Goal: Task Accomplishment & Management: Use online tool/utility

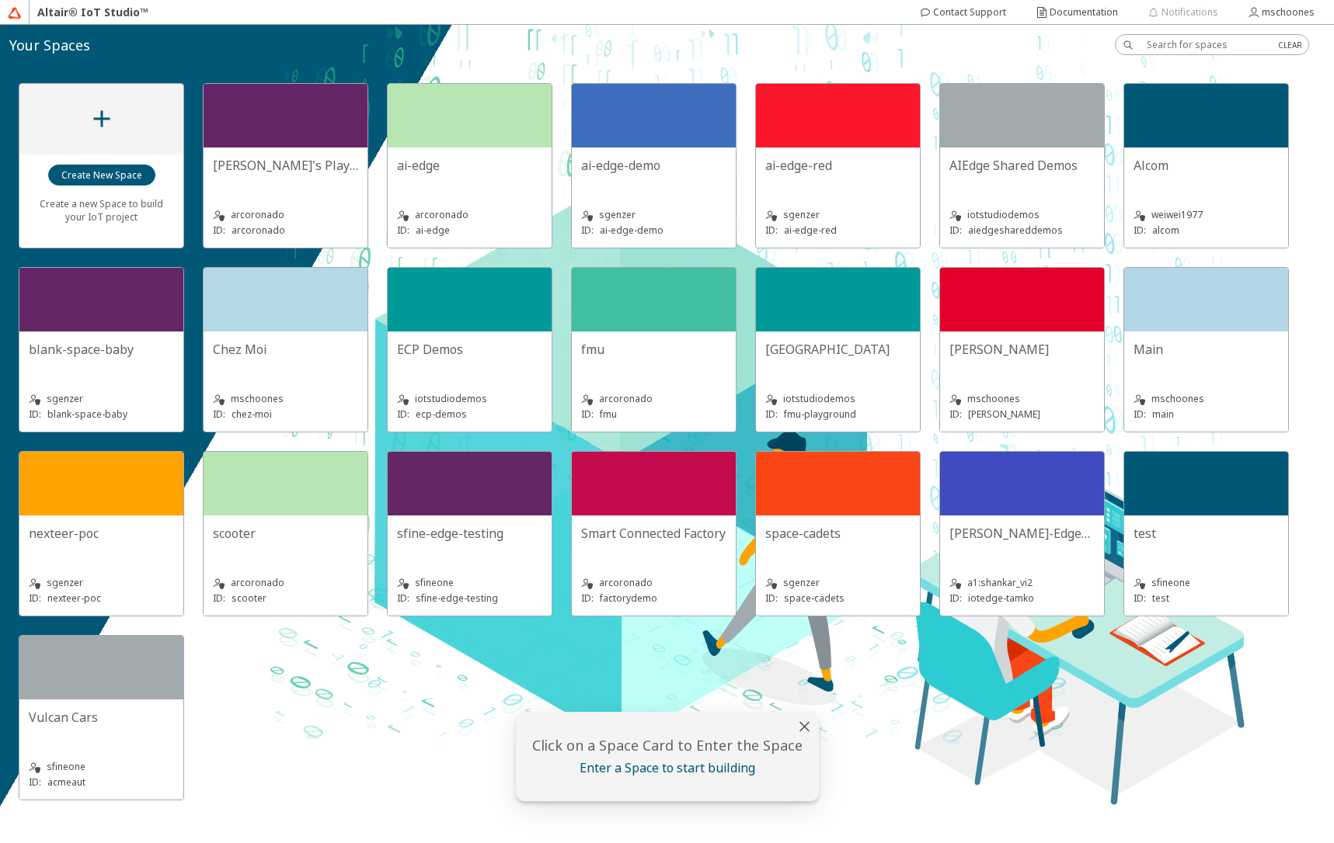
click at [0, 0] on slot "[GEOGRAPHIC_DATA]" at bounding box center [0, 0] width 0 height 0
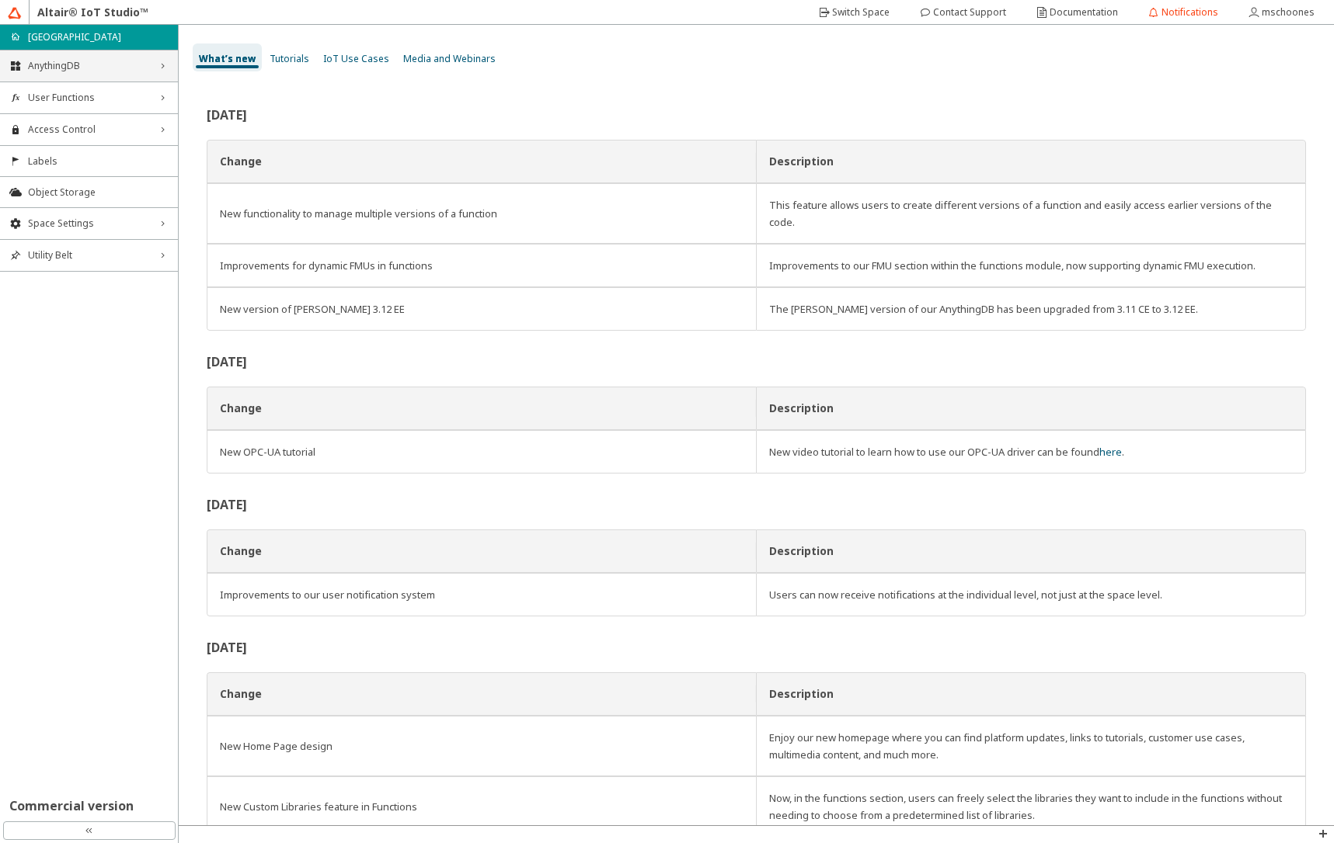
click at [97, 69] on span "AnythingDB" at bounding box center [89, 66] width 122 height 12
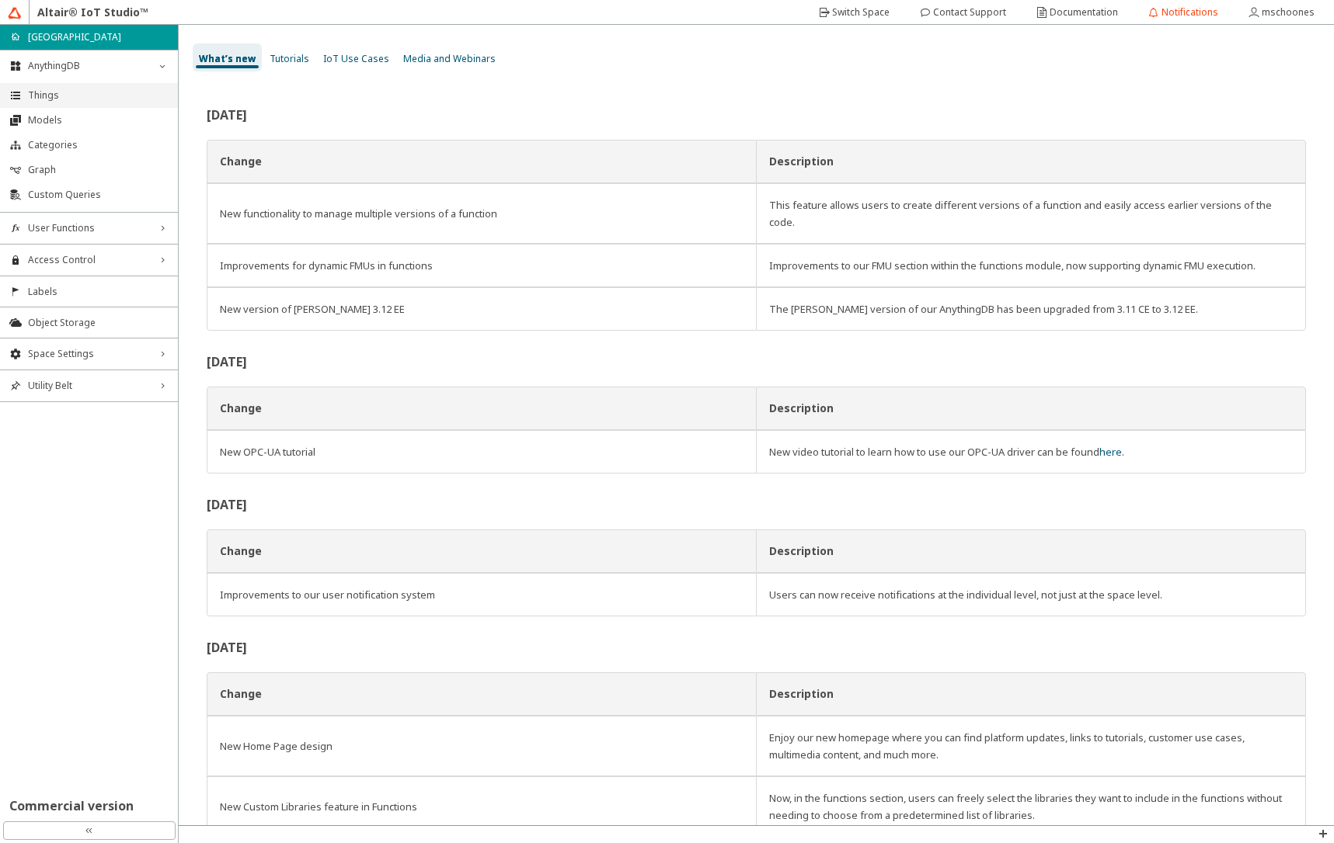
click at [94, 92] on span "Things" at bounding box center [98, 95] width 141 height 12
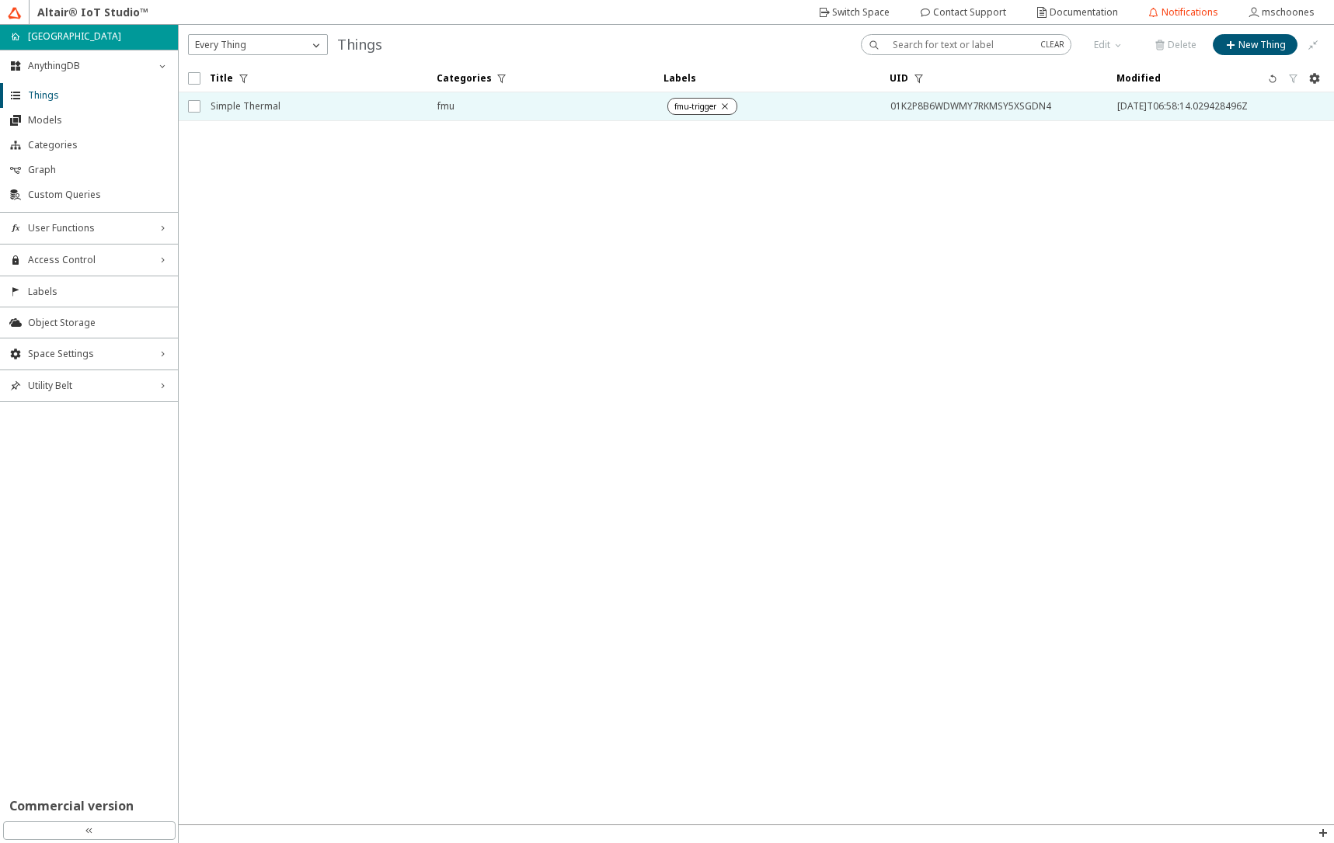
click at [316, 106] on span "Simple Thermal" at bounding box center [313, 106] width 207 height 28
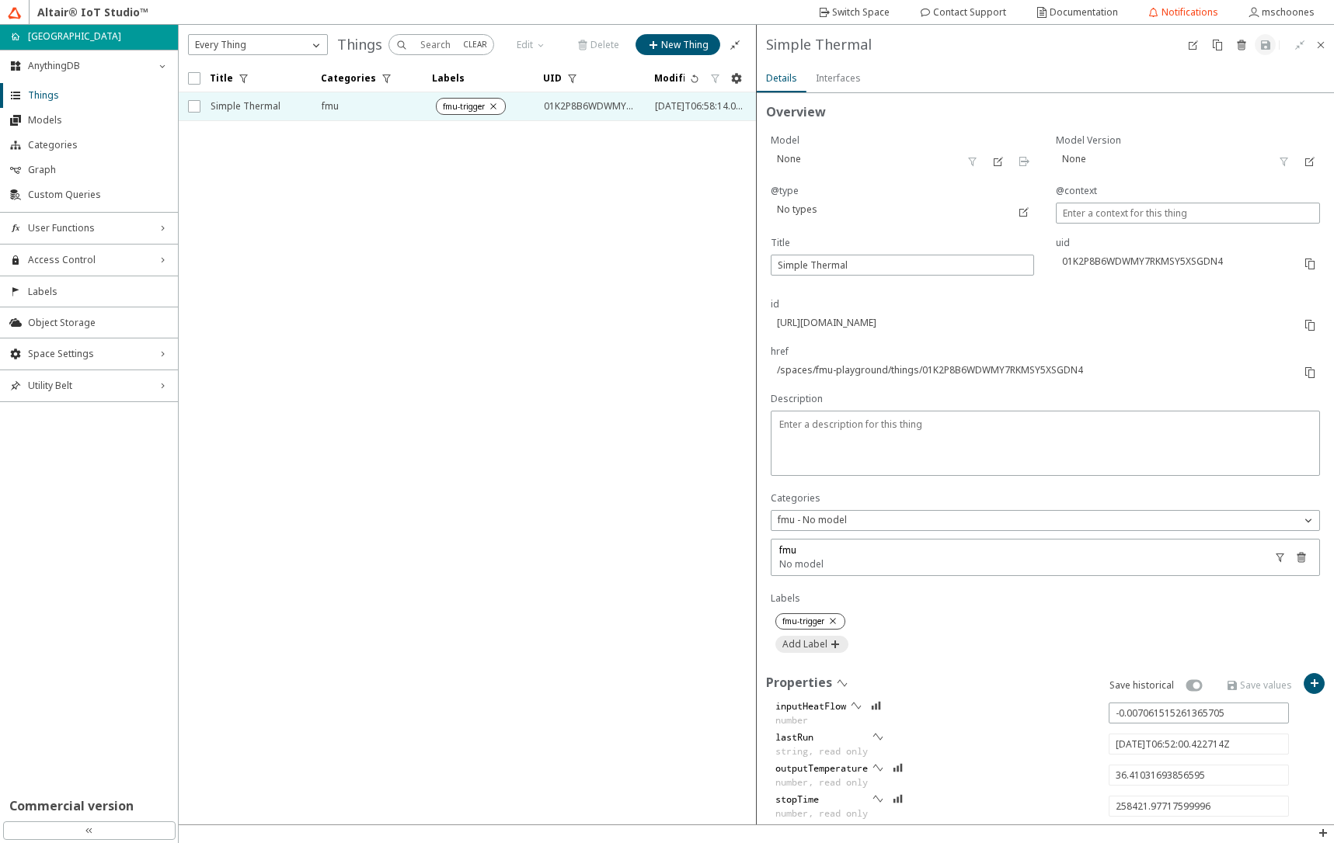
scroll to position [161, 0]
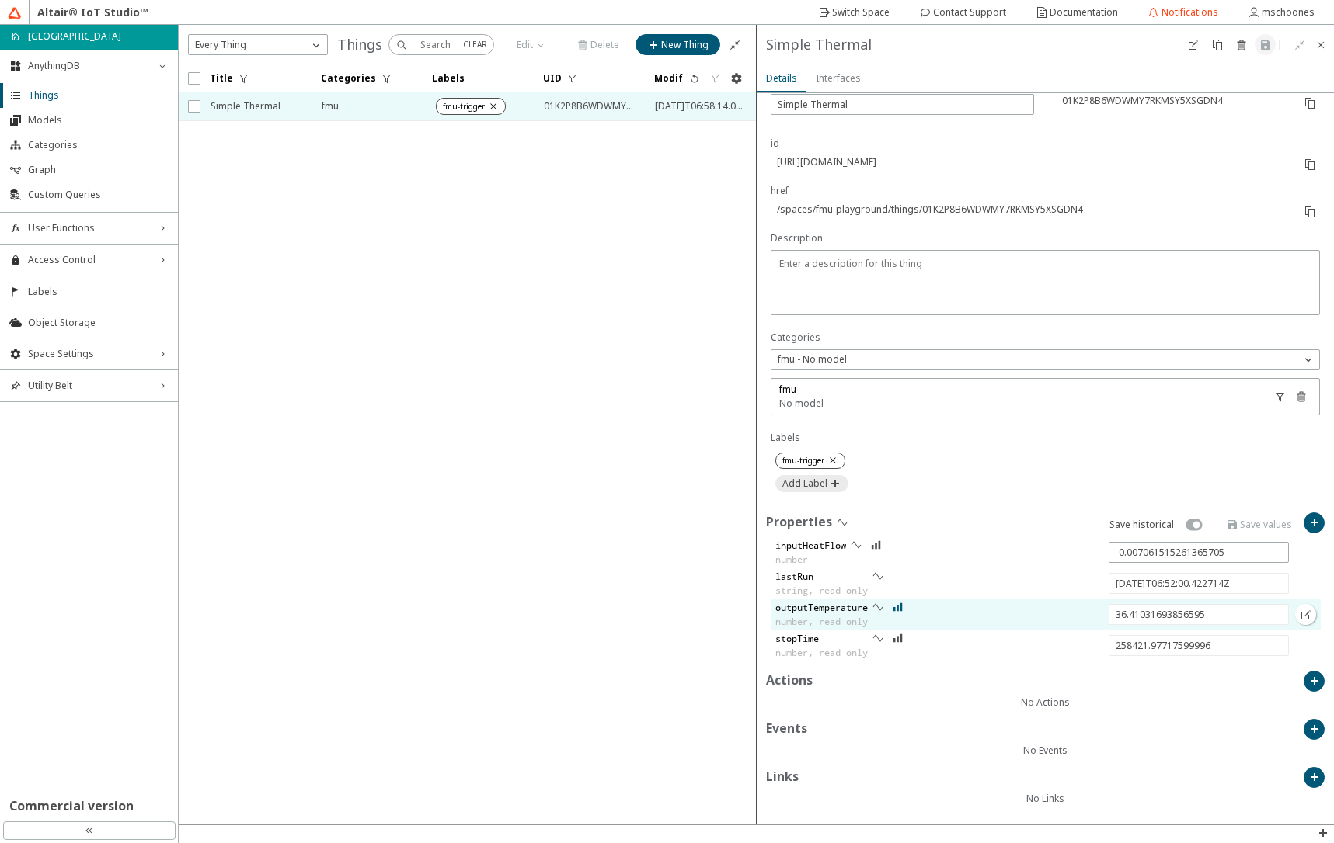
click at [898, 607] on iron-icon at bounding box center [897, 607] width 11 height 12
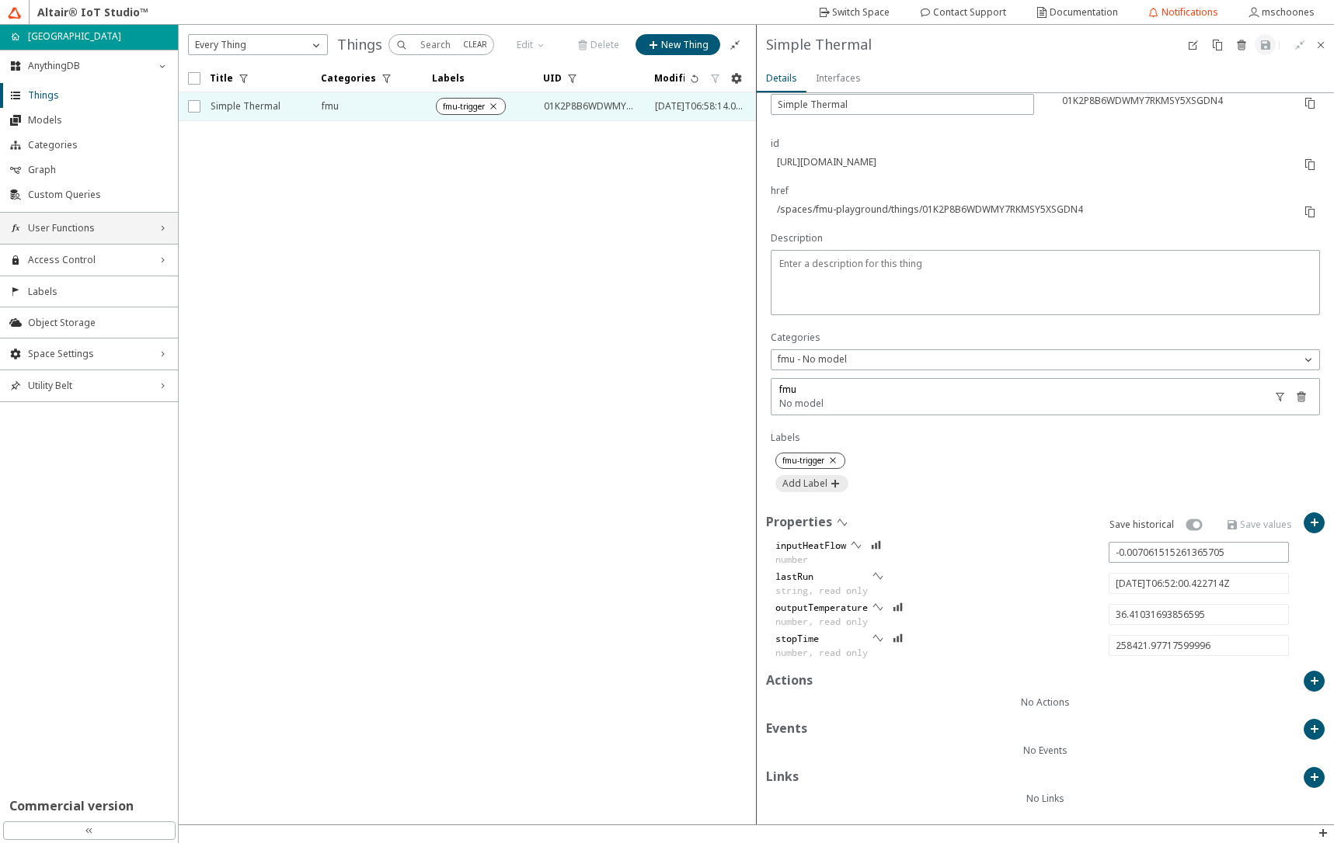
click at [110, 231] on span "User Functions" at bounding box center [89, 228] width 122 height 12
click at [94, 259] on span "Functions" at bounding box center [98, 258] width 141 height 12
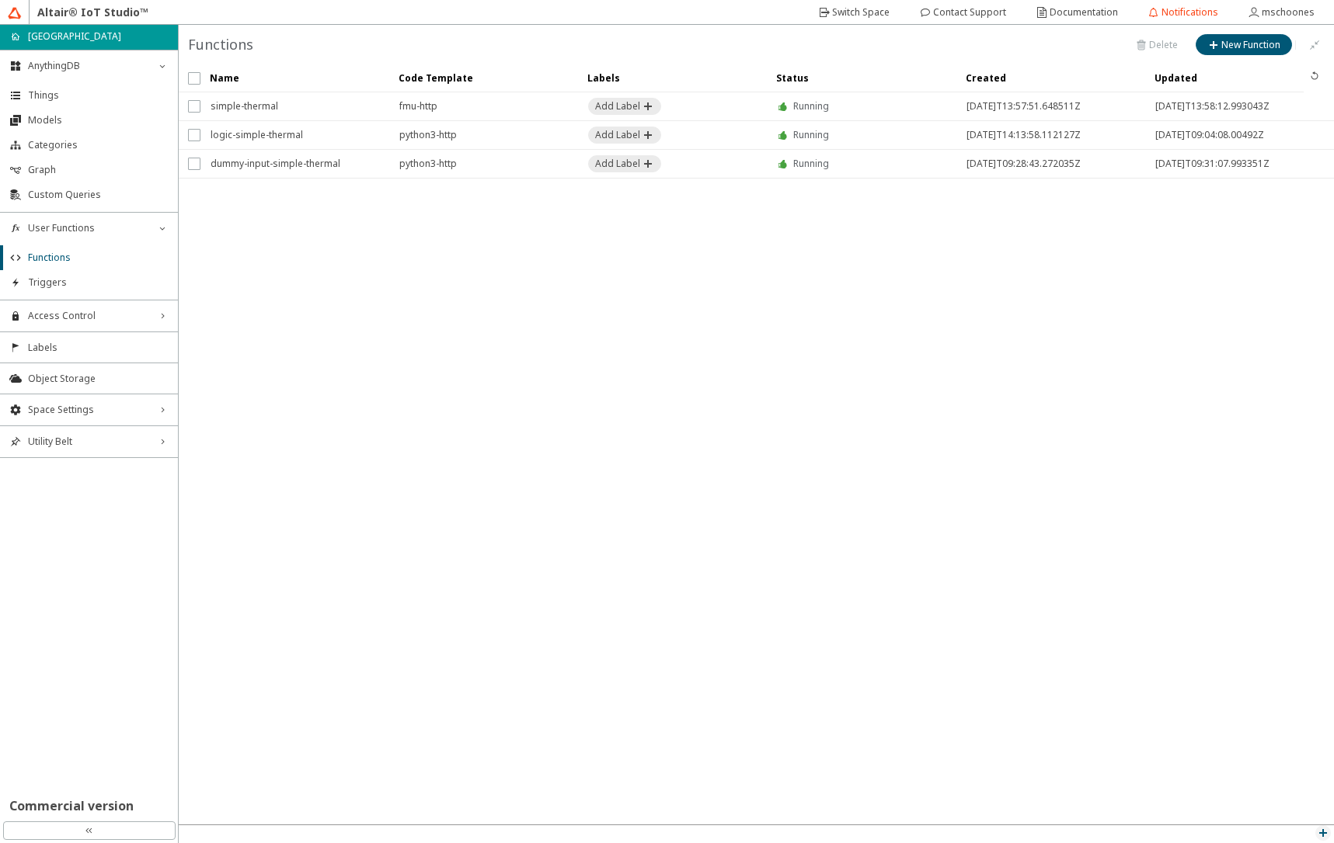
click at [1323, 832] on iron-icon at bounding box center [1322, 833] width 12 height 12
click at [1288, 767] on p "Function Log" at bounding box center [1286, 766] width 93 height 14
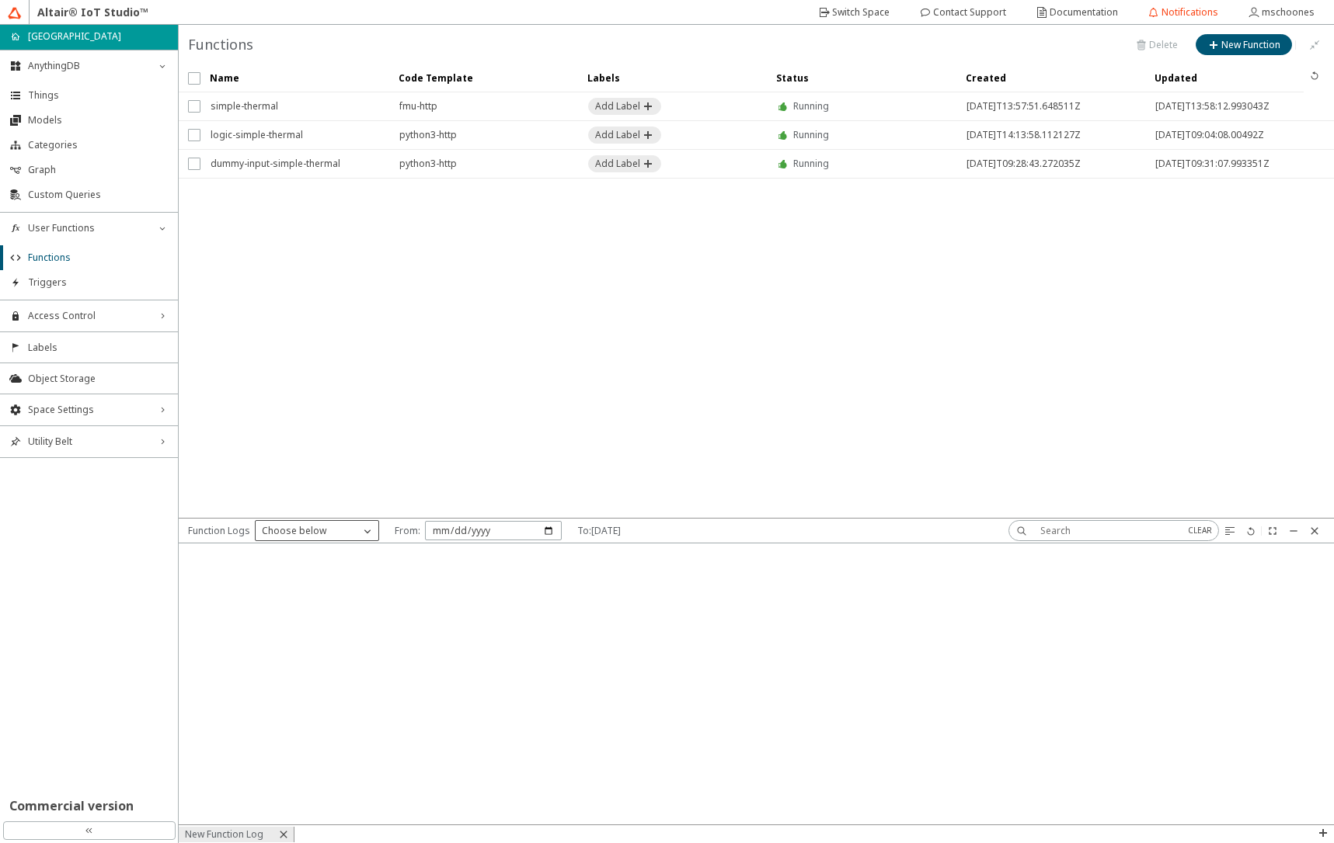
click at [332, 530] on div "Choose below" at bounding box center [308, 531] width 104 height 16
click at [322, 575] on span "simple-thermal" at bounding box center [295, 576] width 68 height 13
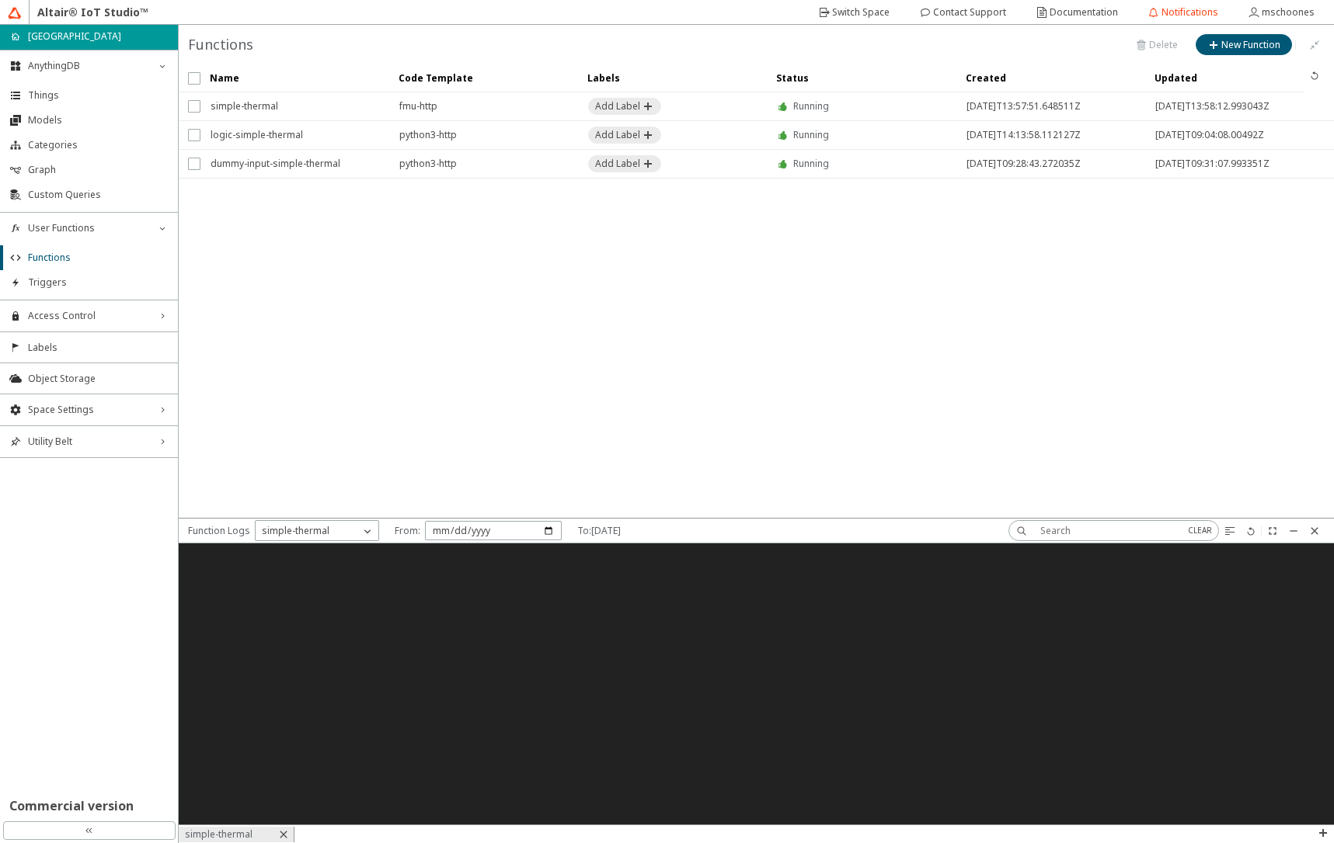
scroll to position [269, 1143]
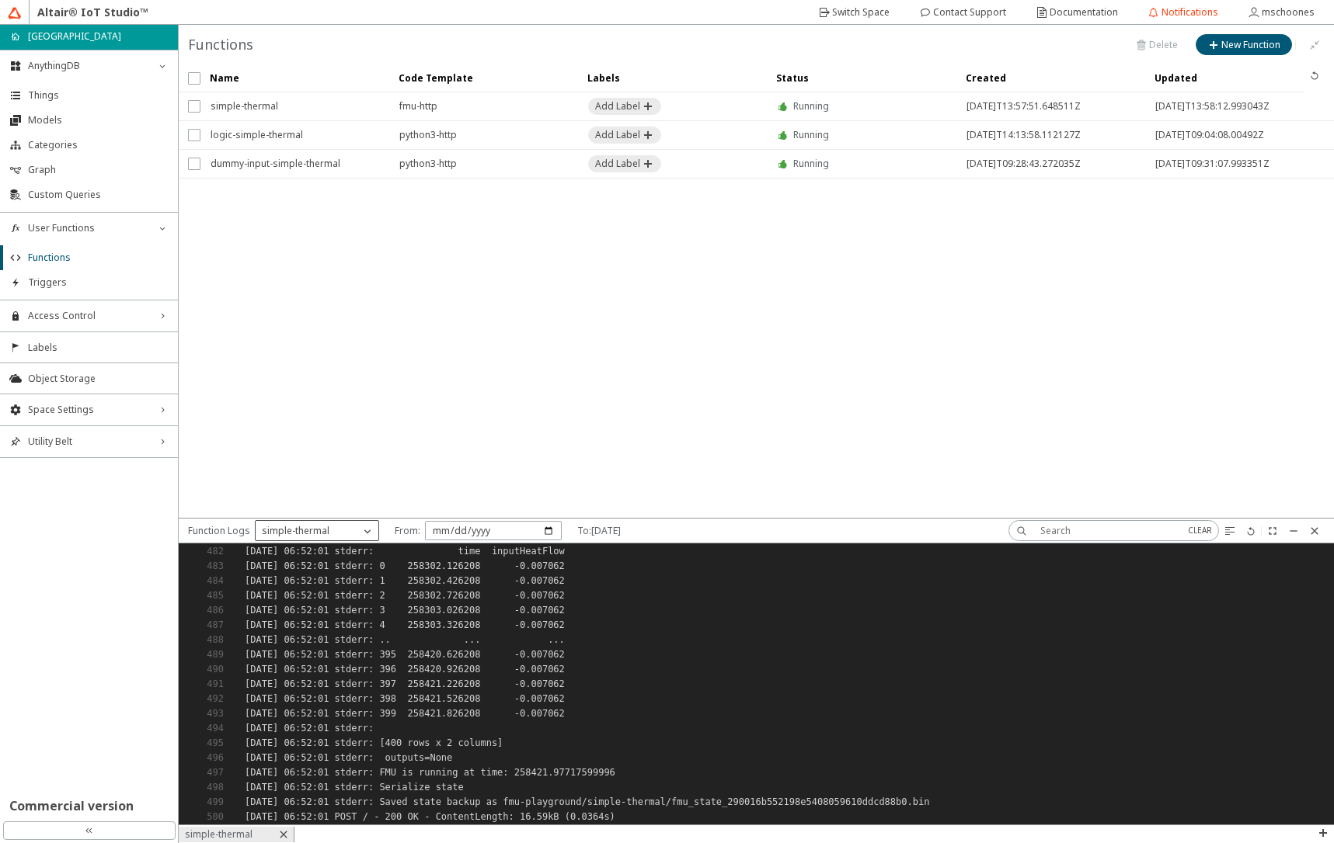
click at [304, 533] on p "simple-thermal" at bounding box center [296, 531] width 80 height 14
click at [287, 602] on span "logic-simple-thermal" at bounding box center [307, 599] width 92 height 13
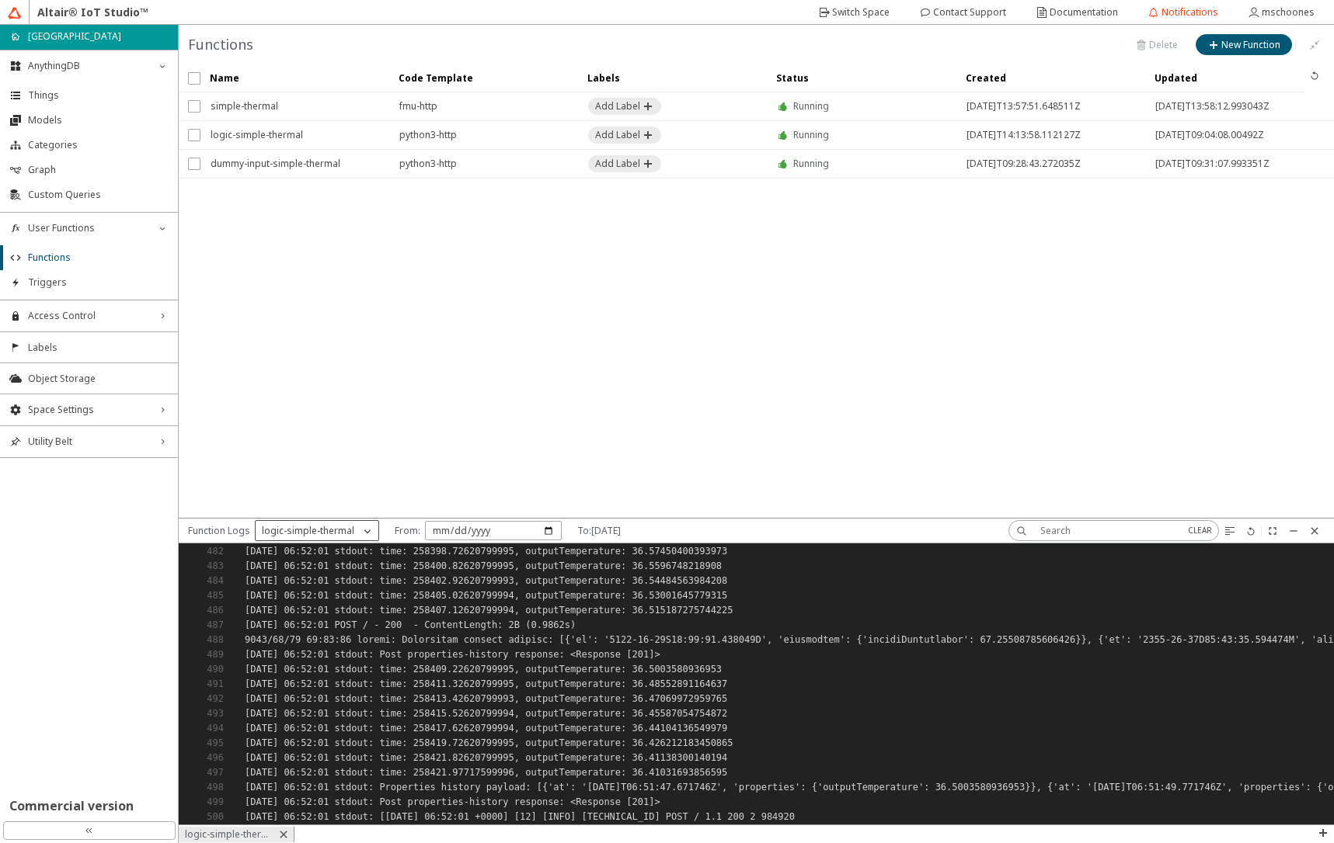
click at [329, 534] on p "logic-simple-thermal" at bounding box center [308, 531] width 105 height 14
click at [325, 624] on span "dummy-input-simple-thermal" at bounding box center [326, 623] width 130 height 13
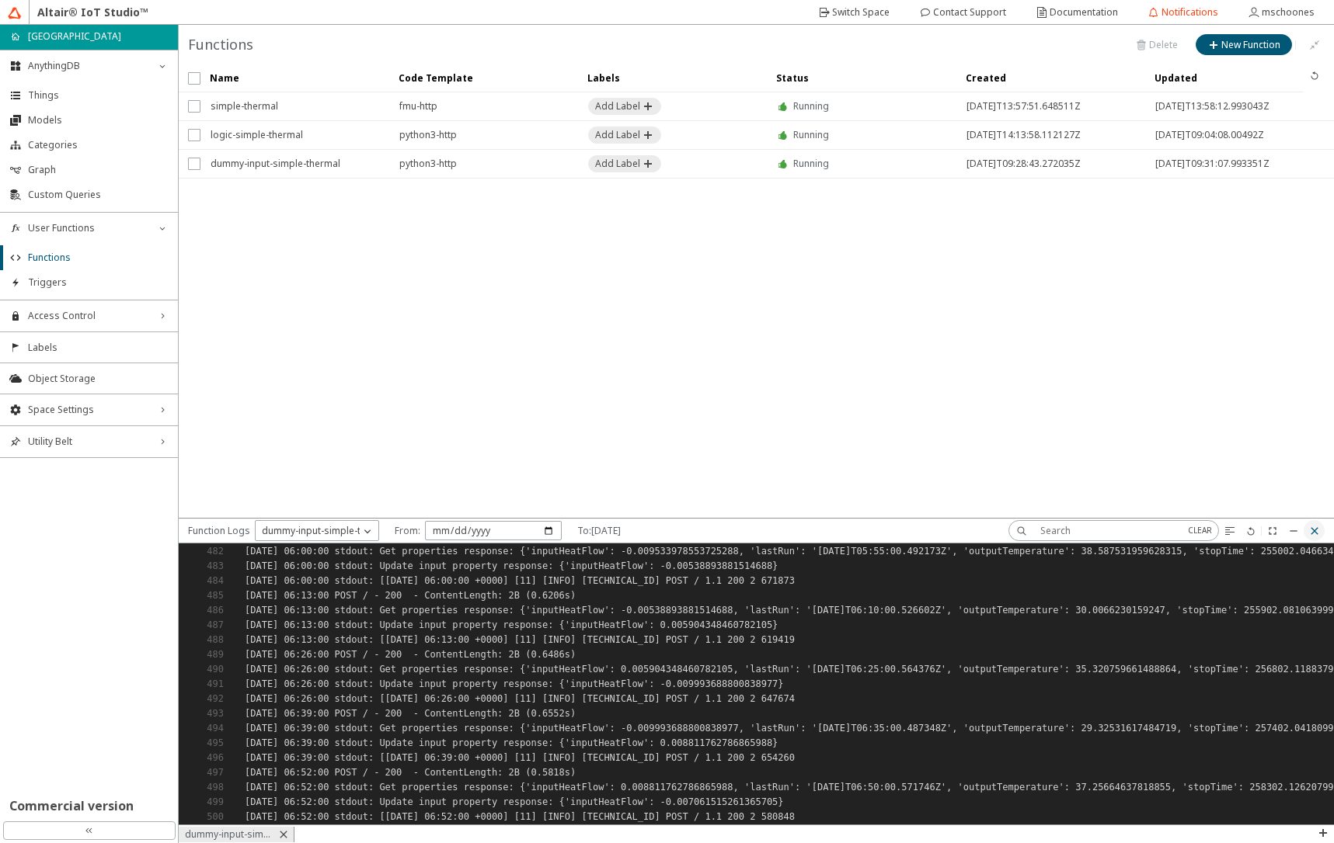
click at [1320, 530] on iron-icon at bounding box center [1314, 531] width 12 height 12
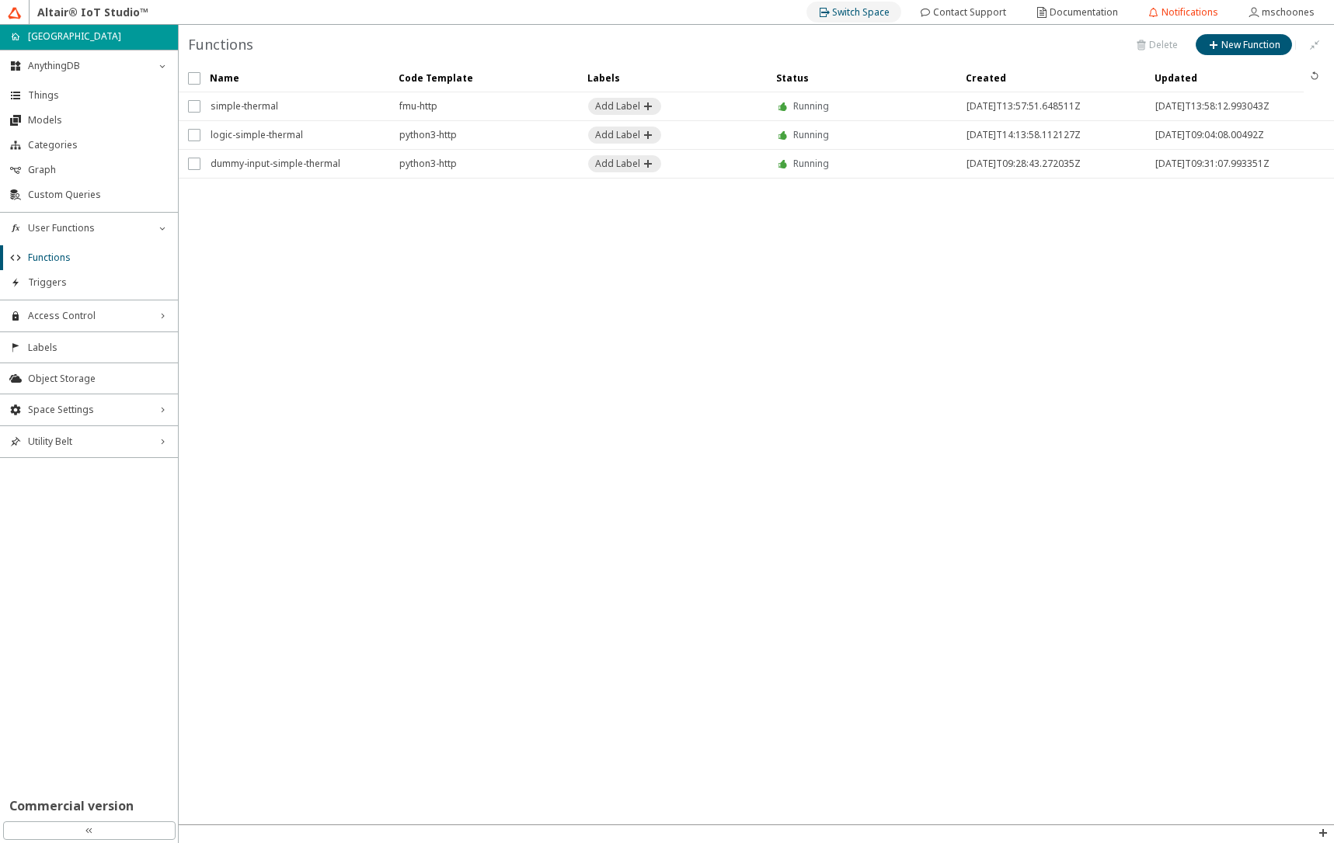
click at [0, 0] on slot "Switch Space" at bounding box center [0, 0] width 0 height 0
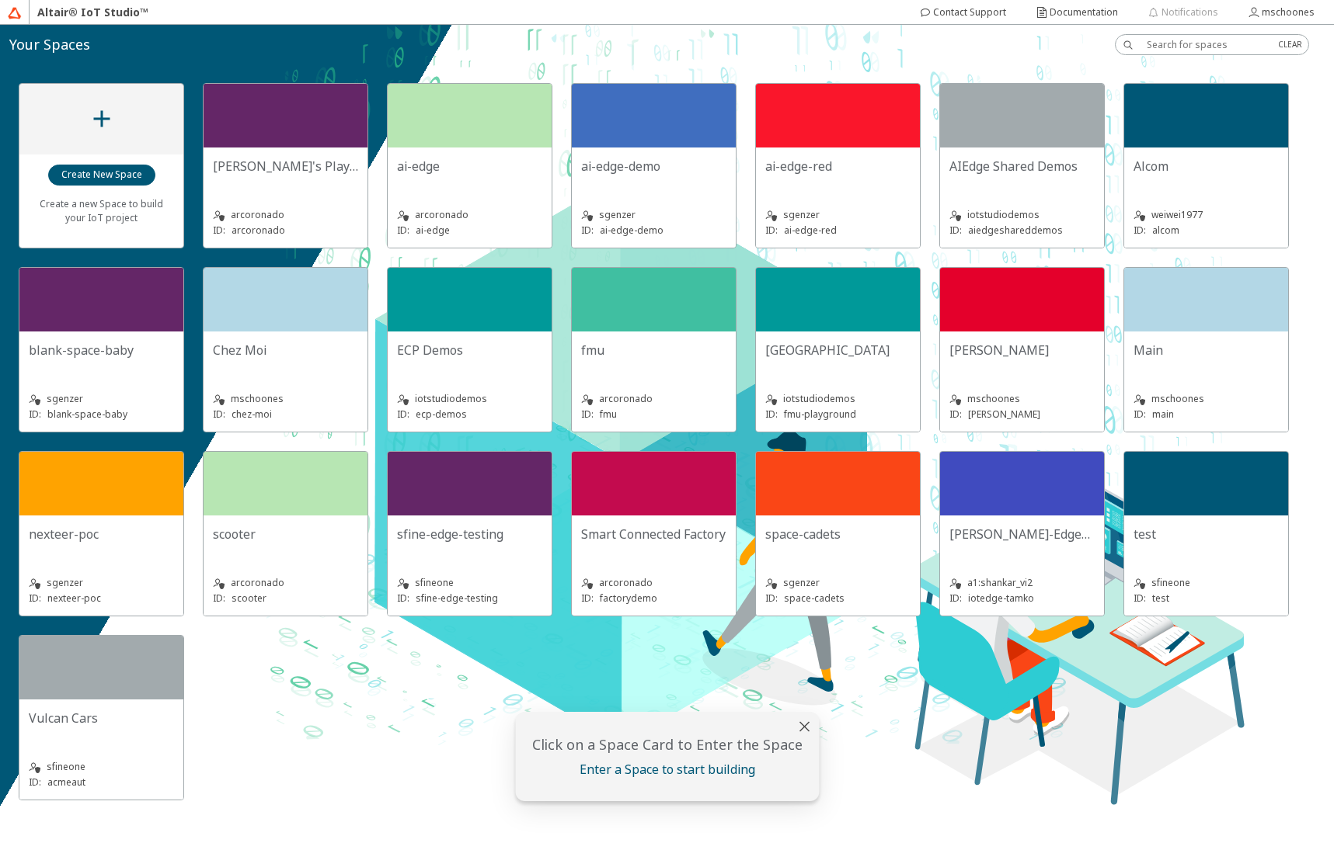
click at [256, 372] on div "mschoones ID: chez-moi" at bounding box center [285, 397] width 145 height 50
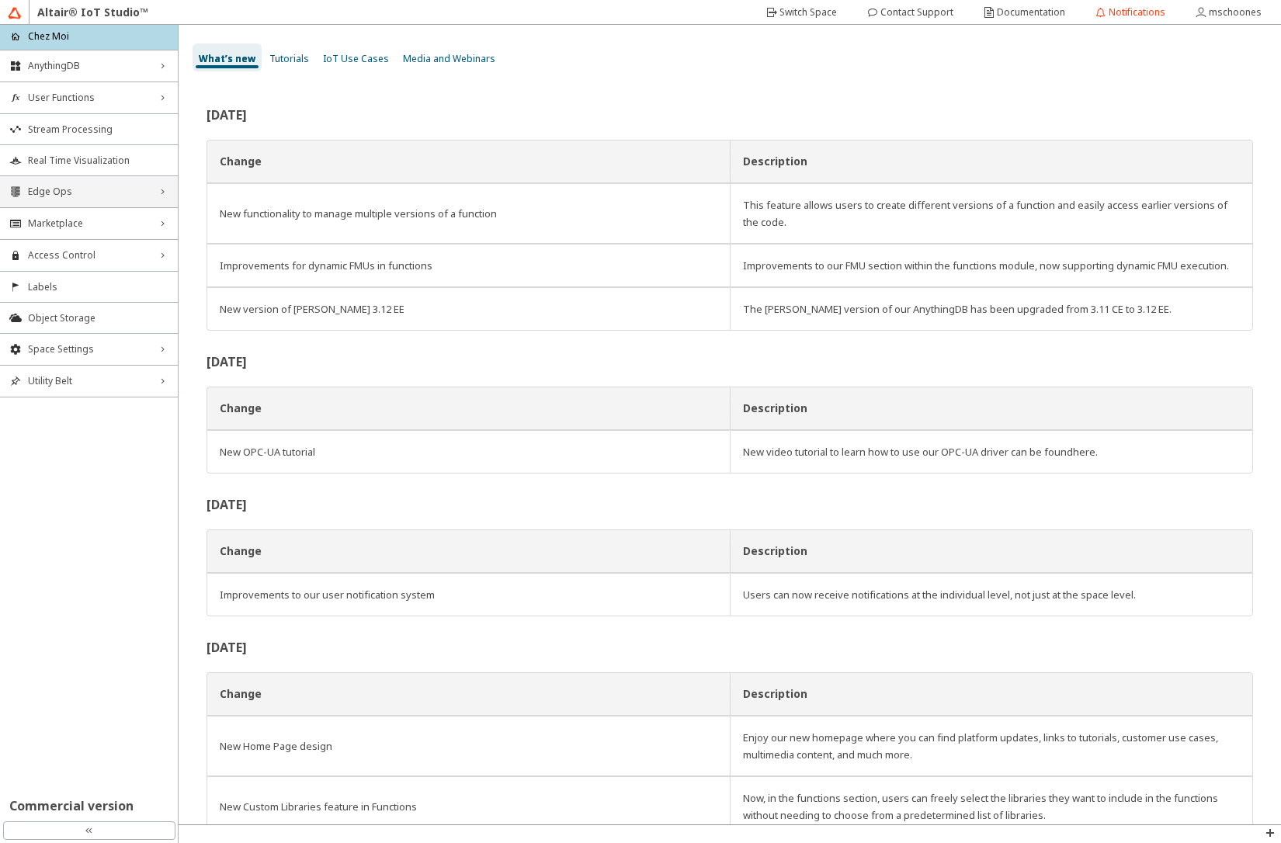
click at [56, 191] on span "Edge Ops" at bounding box center [89, 192] width 122 height 12
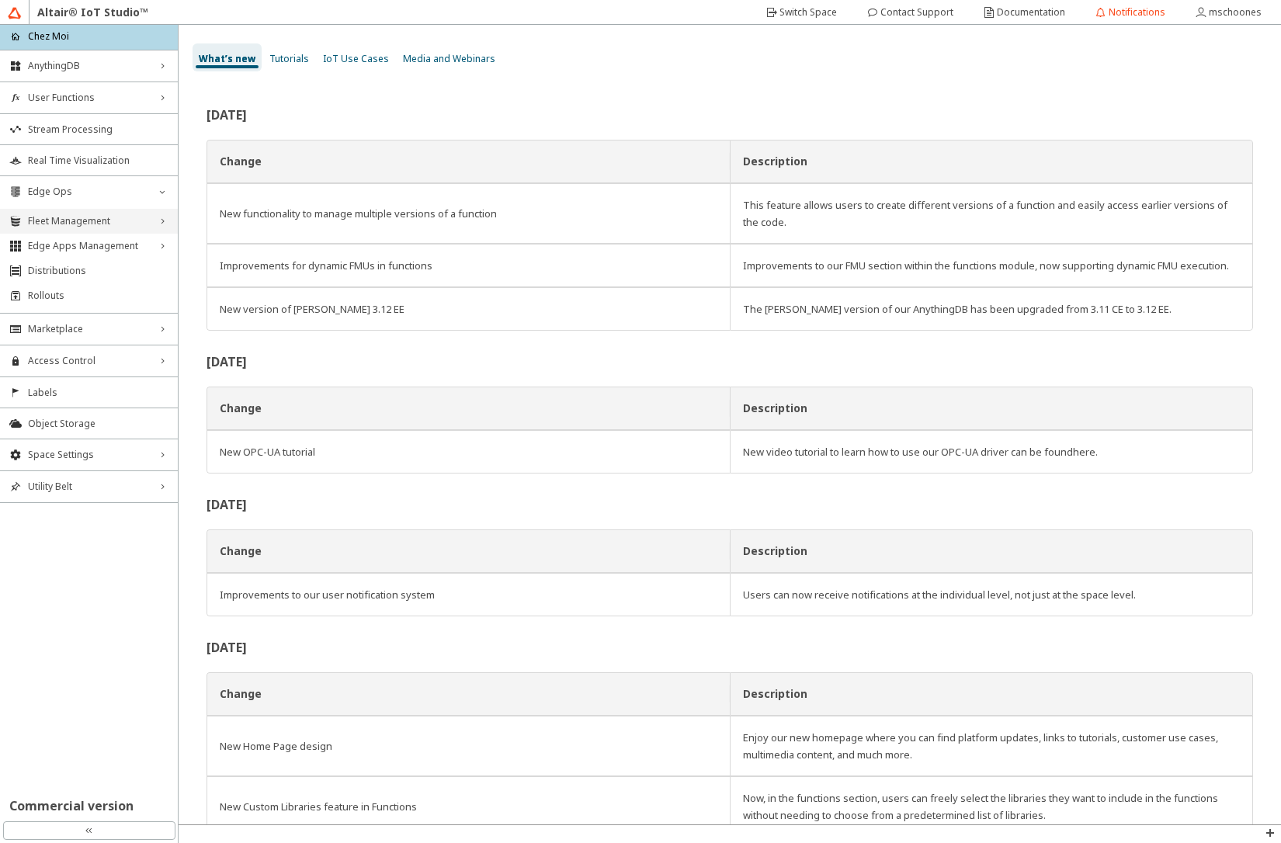
click at [60, 220] on span "Fleet Management" at bounding box center [89, 221] width 122 height 12
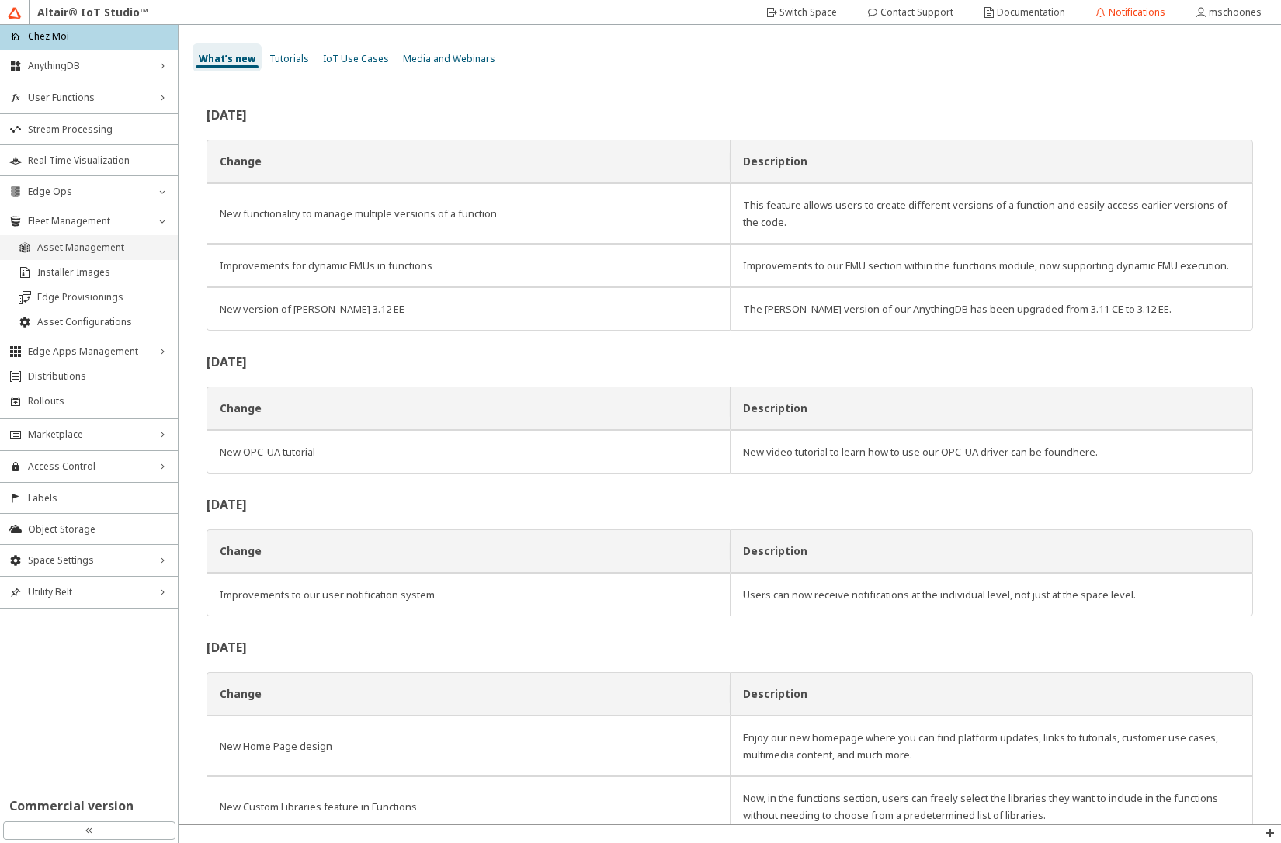
click at [66, 247] on span "Asset Management" at bounding box center [102, 248] width 131 height 12
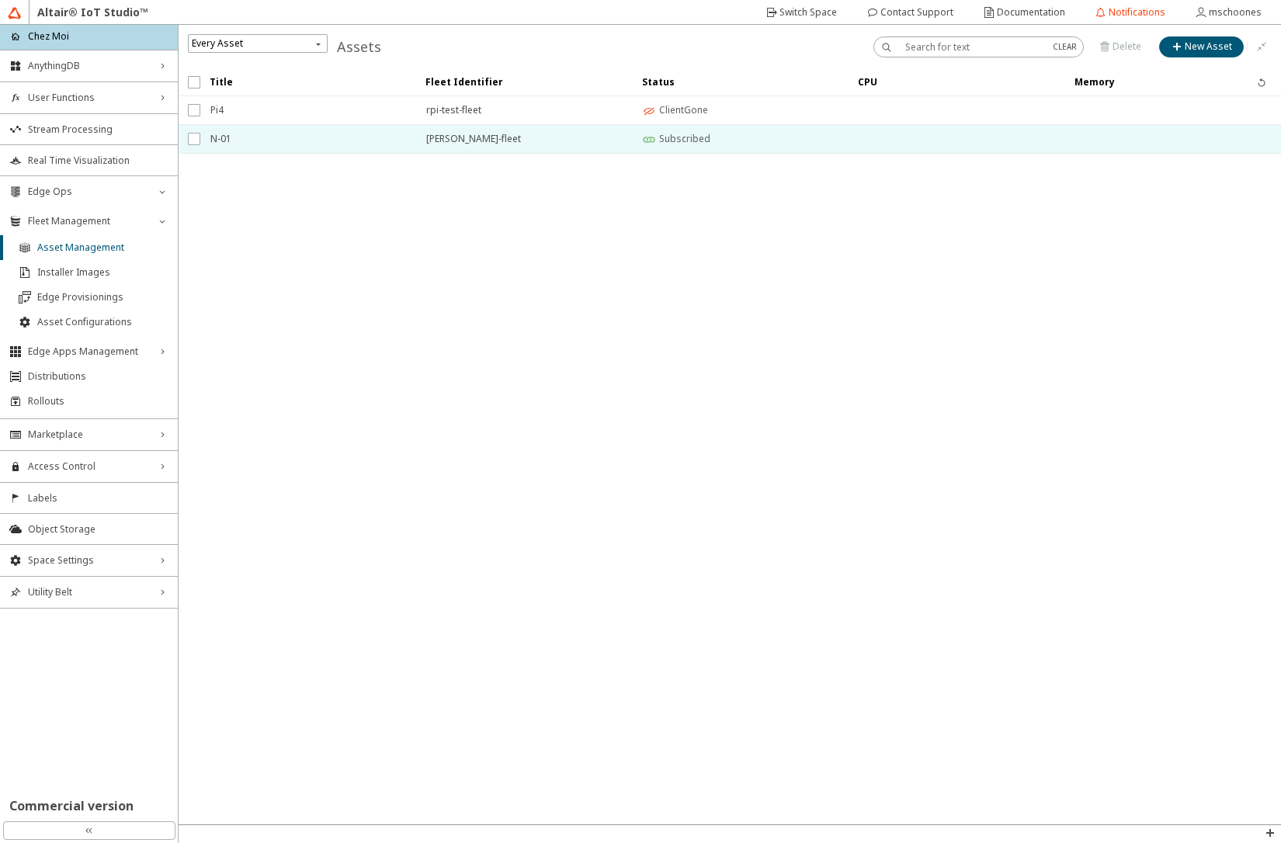
click at [259, 144] on span "N-01" at bounding box center [308, 139] width 196 height 28
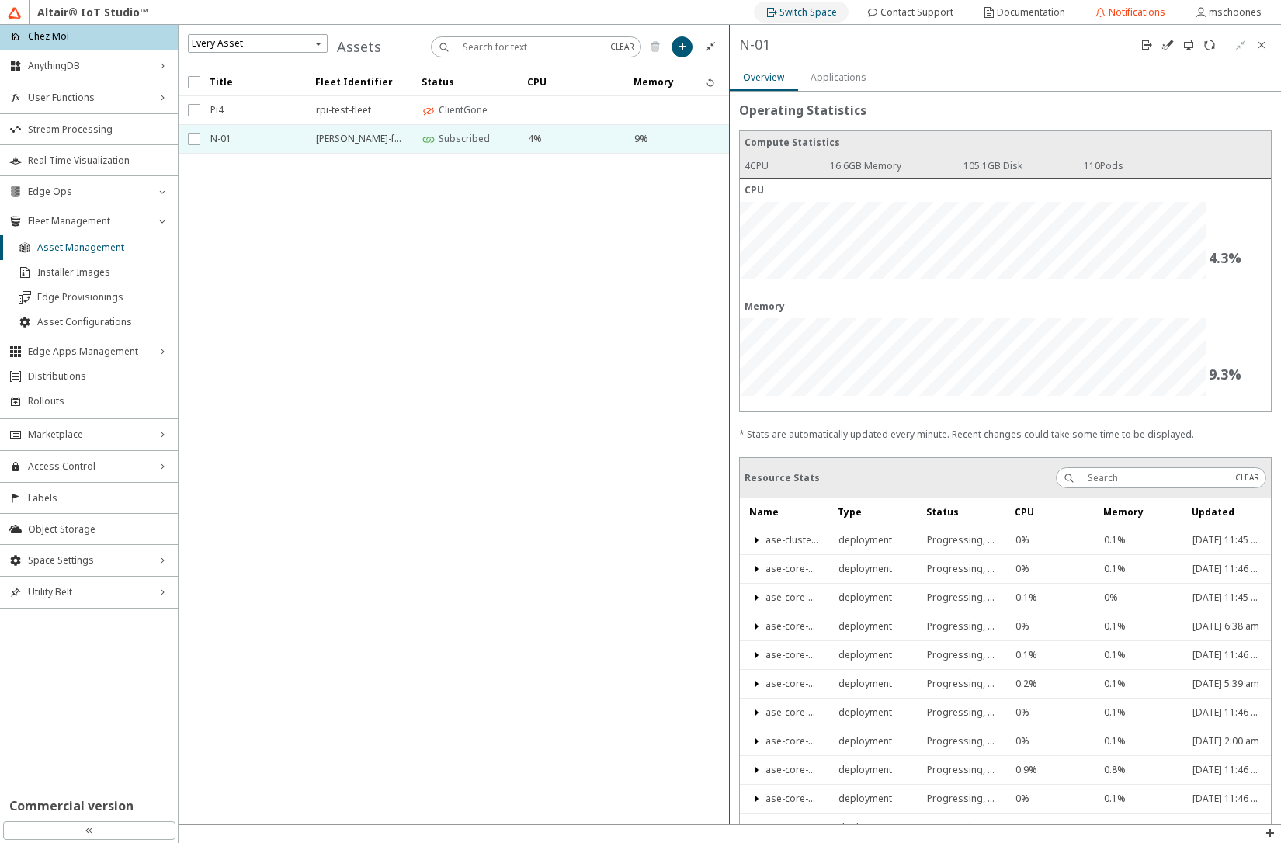
click at [0, 0] on slot "Switch Space" at bounding box center [0, 0] width 0 height 0
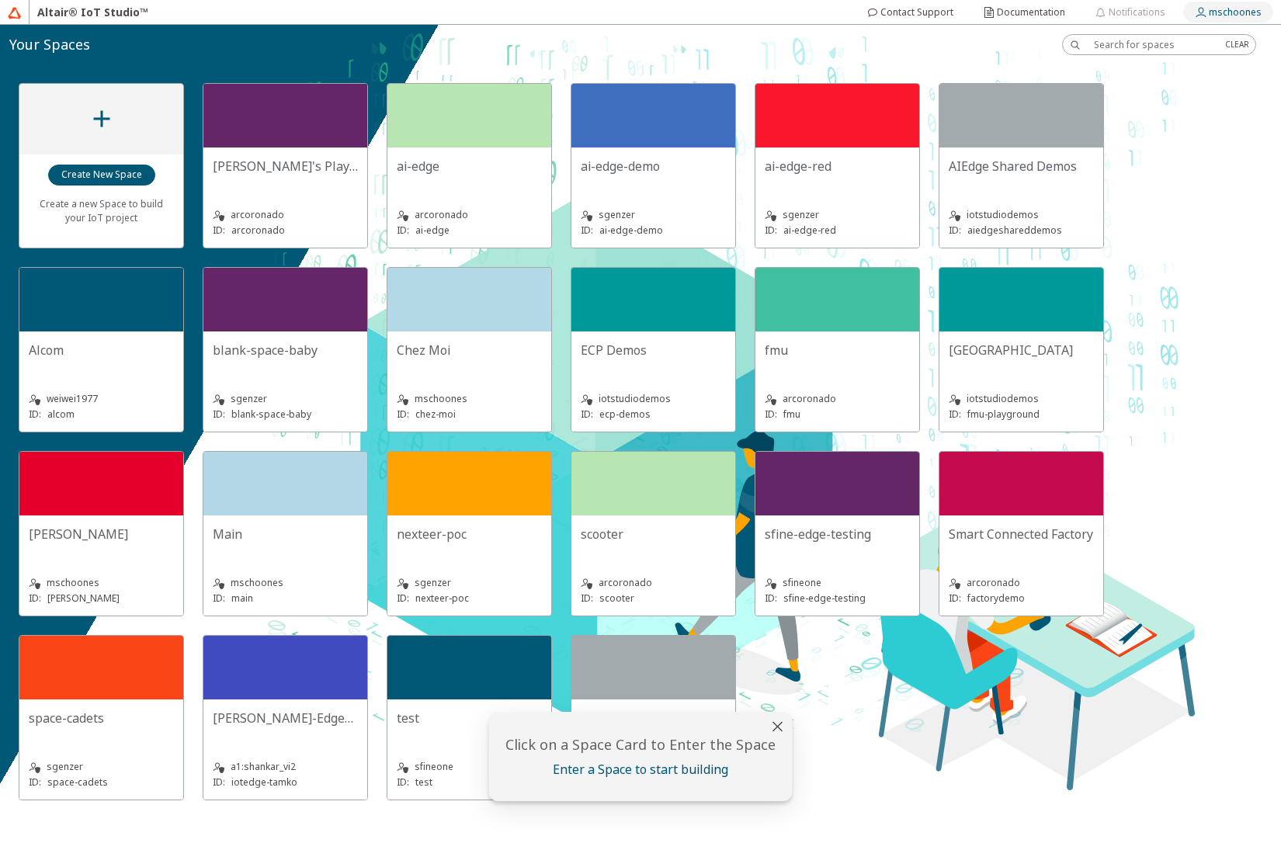
click at [0, 0] on slot "mschoones" at bounding box center [0, 0] width 0 height 0
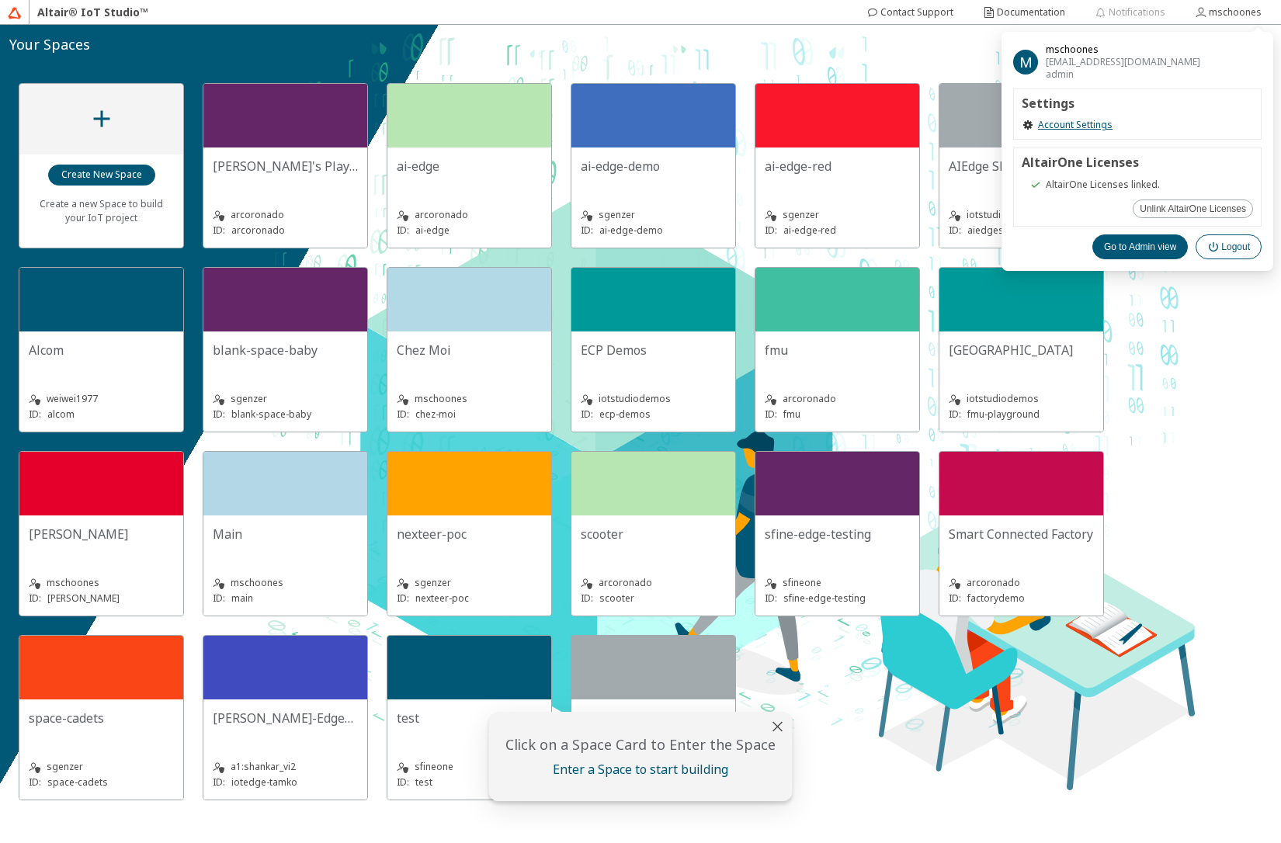
click at [1218, 242] on iron-icon at bounding box center [1215, 247] width 14 height 12
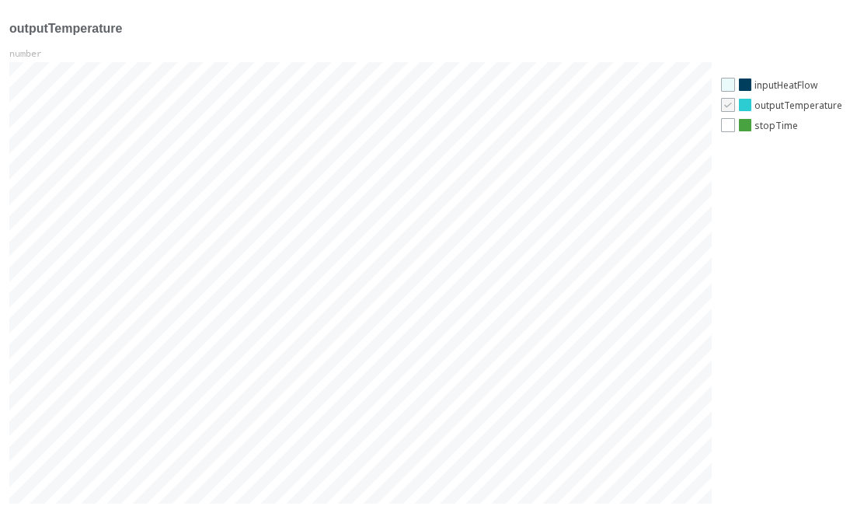
click at [465, 89] on div at bounding box center [728, 85] width 14 height 14
click at [465, 89] on icon "check" at bounding box center [727, 84] width 11 height 11
